Goal: Find specific page/section: Find specific page/section

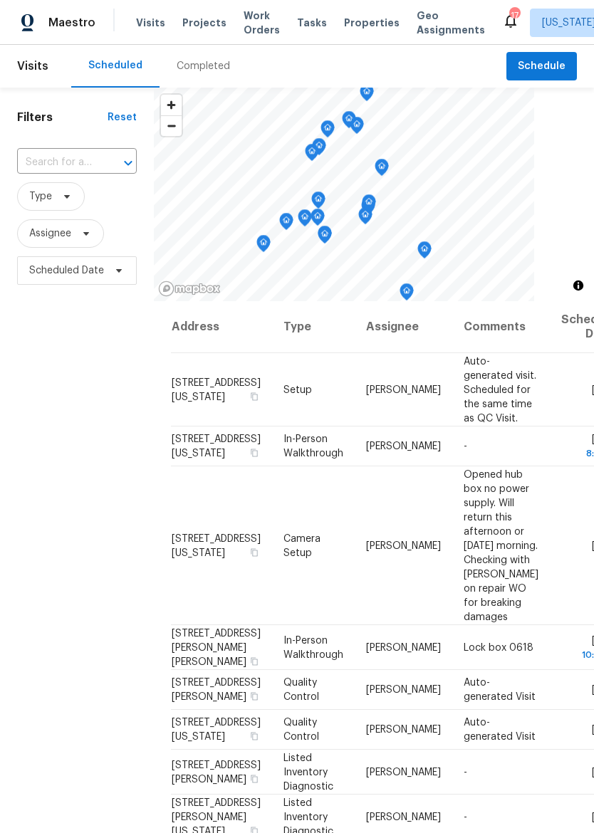
click at [344, 20] on span "Properties" at bounding box center [372, 23] width 56 height 14
